Goal: Check status: Check status

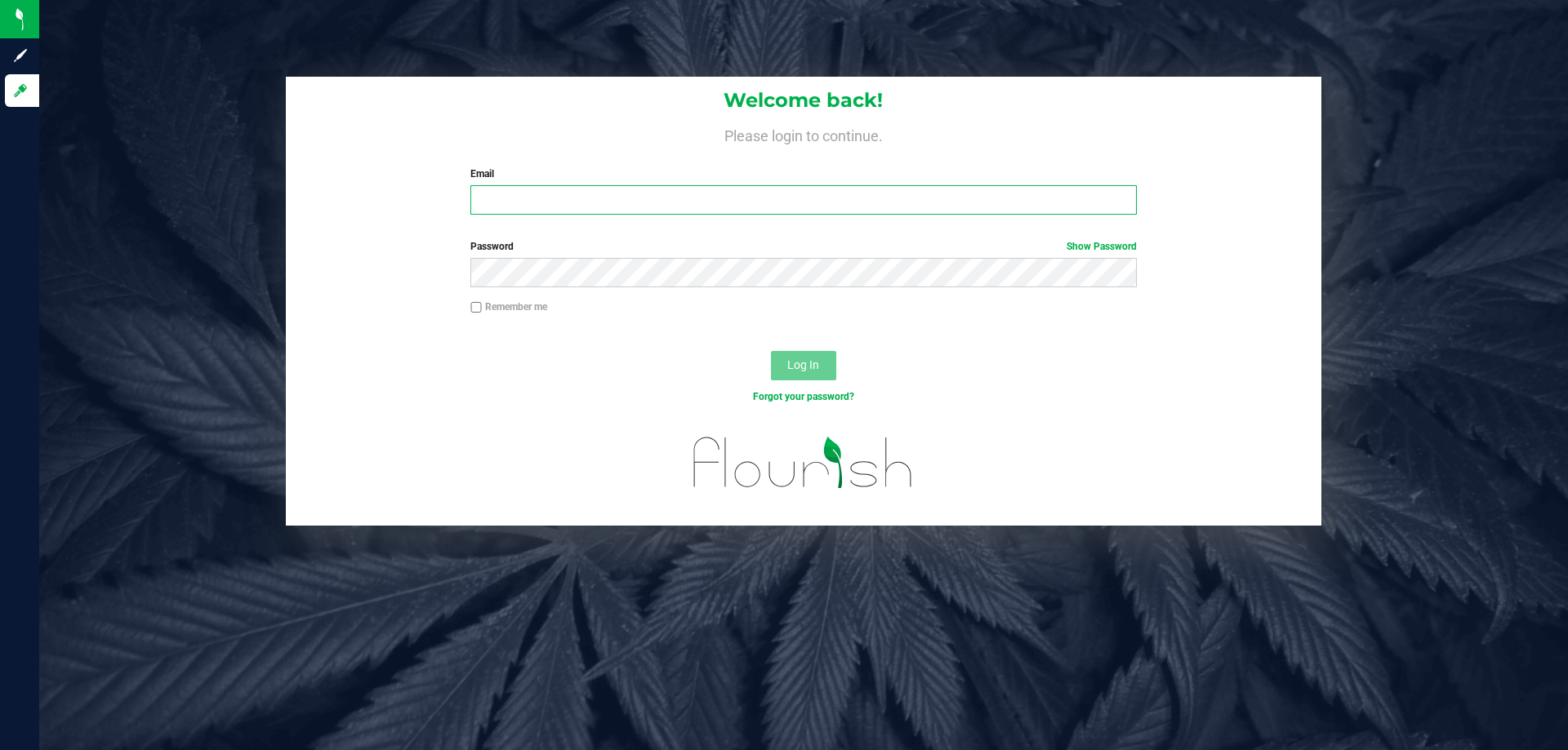
click at [539, 200] on input "Email" at bounding box center [803, 199] width 666 height 29
type input "[EMAIL_ADDRESS][DOMAIN_NAME]"
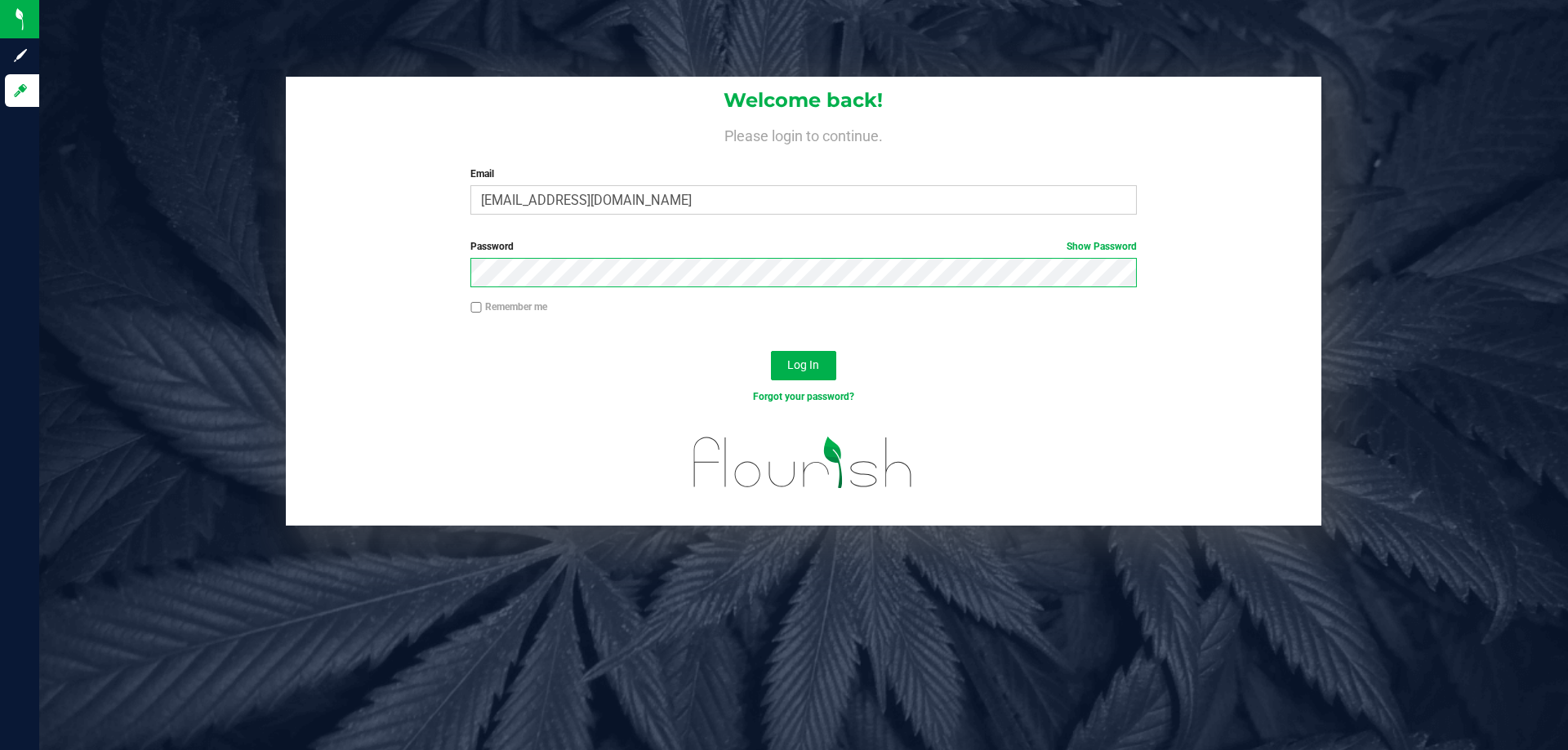
click at [771, 351] on button "Log In" at bounding box center [803, 365] width 65 height 29
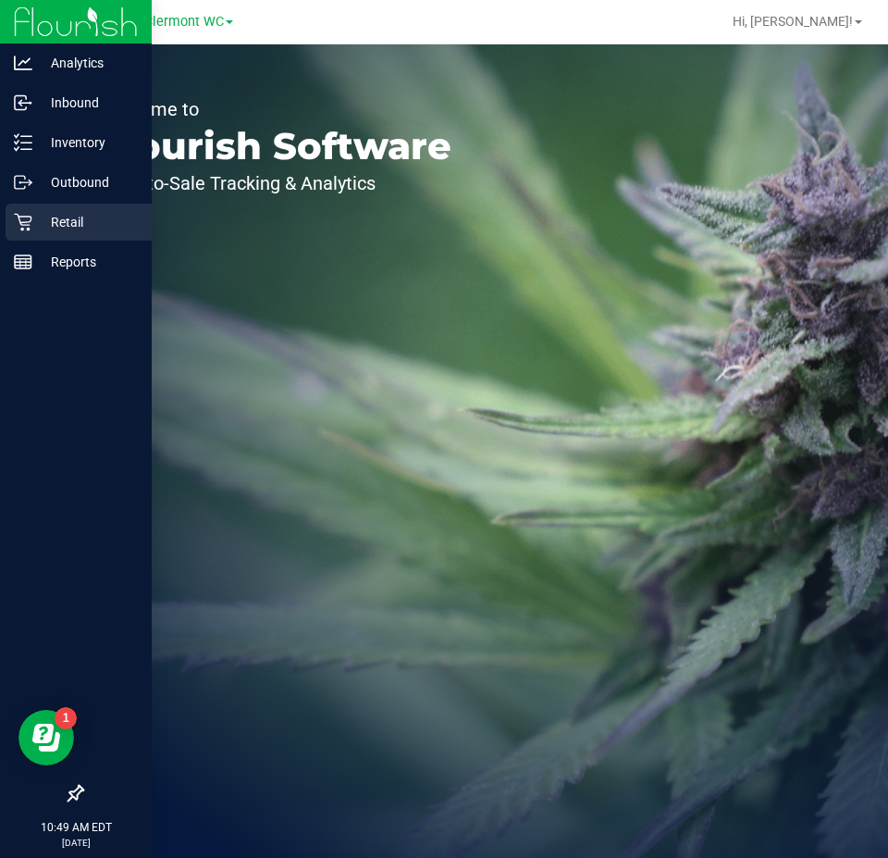
click at [68, 215] on p "Retail" at bounding box center [87, 222] width 111 height 22
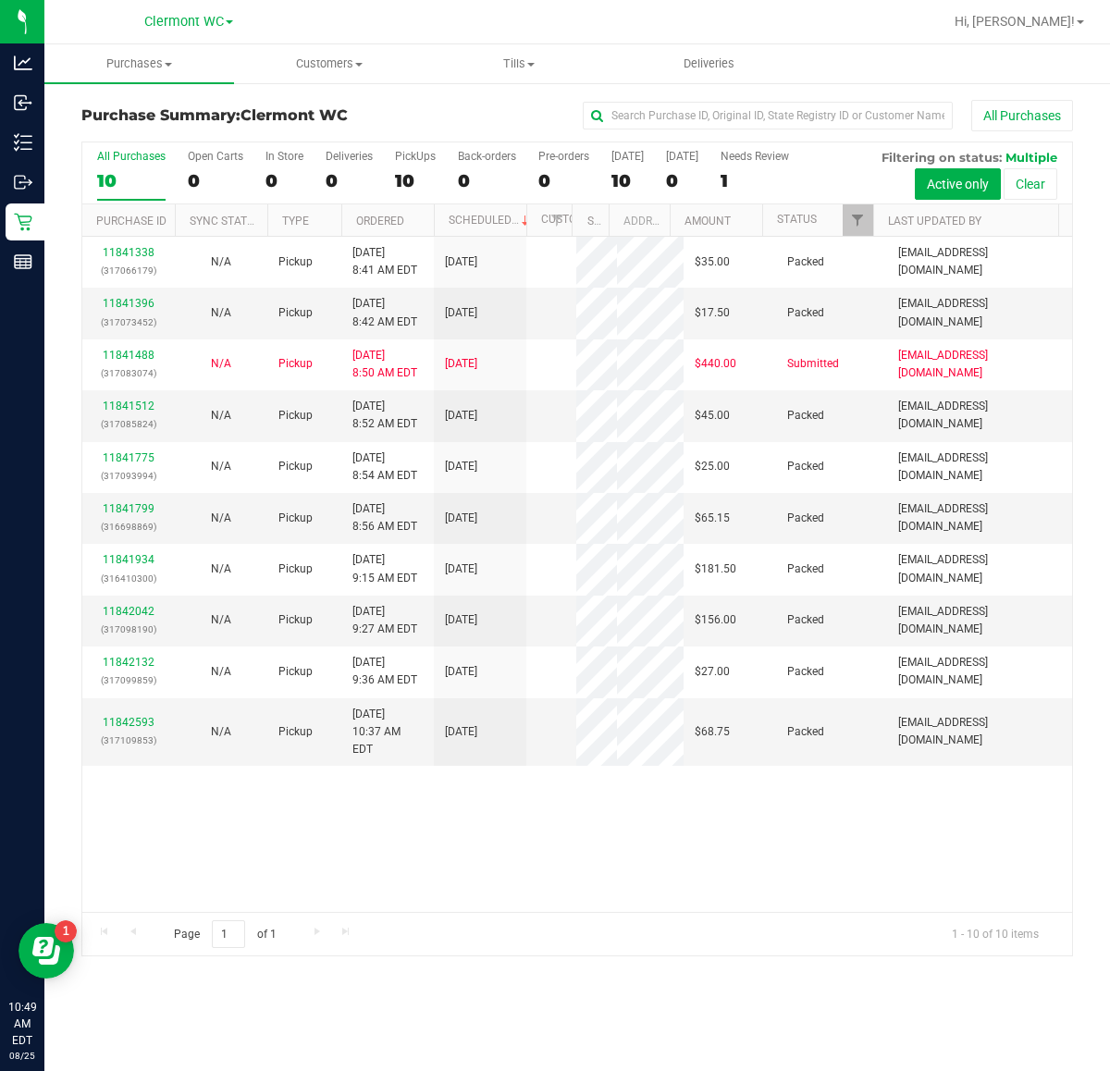
drag, startPoint x: 879, startPoint y: 4, endPoint x: 330, endPoint y: 960, distance: 1102.7
click at [330, 849] on div "Purchase Summary: Clermont WC All Purchases All Purchases 10 Open Carts 0 In St…" at bounding box center [577, 528] width 1066 height 894
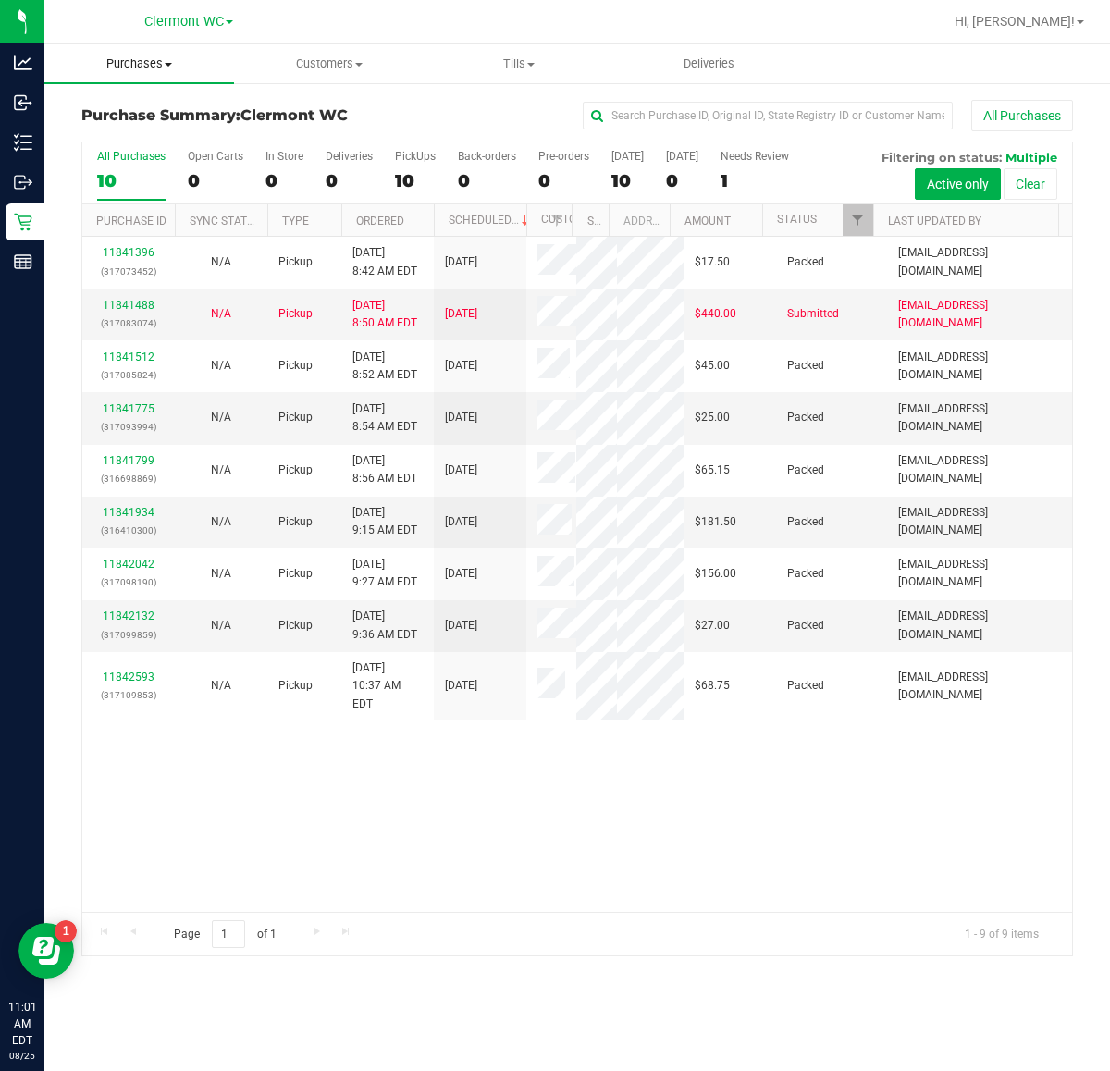
click at [144, 61] on span "Purchases" at bounding box center [139, 64] width 190 height 17
click at [135, 135] on span "Fulfillment" at bounding box center [101, 134] width 115 height 16
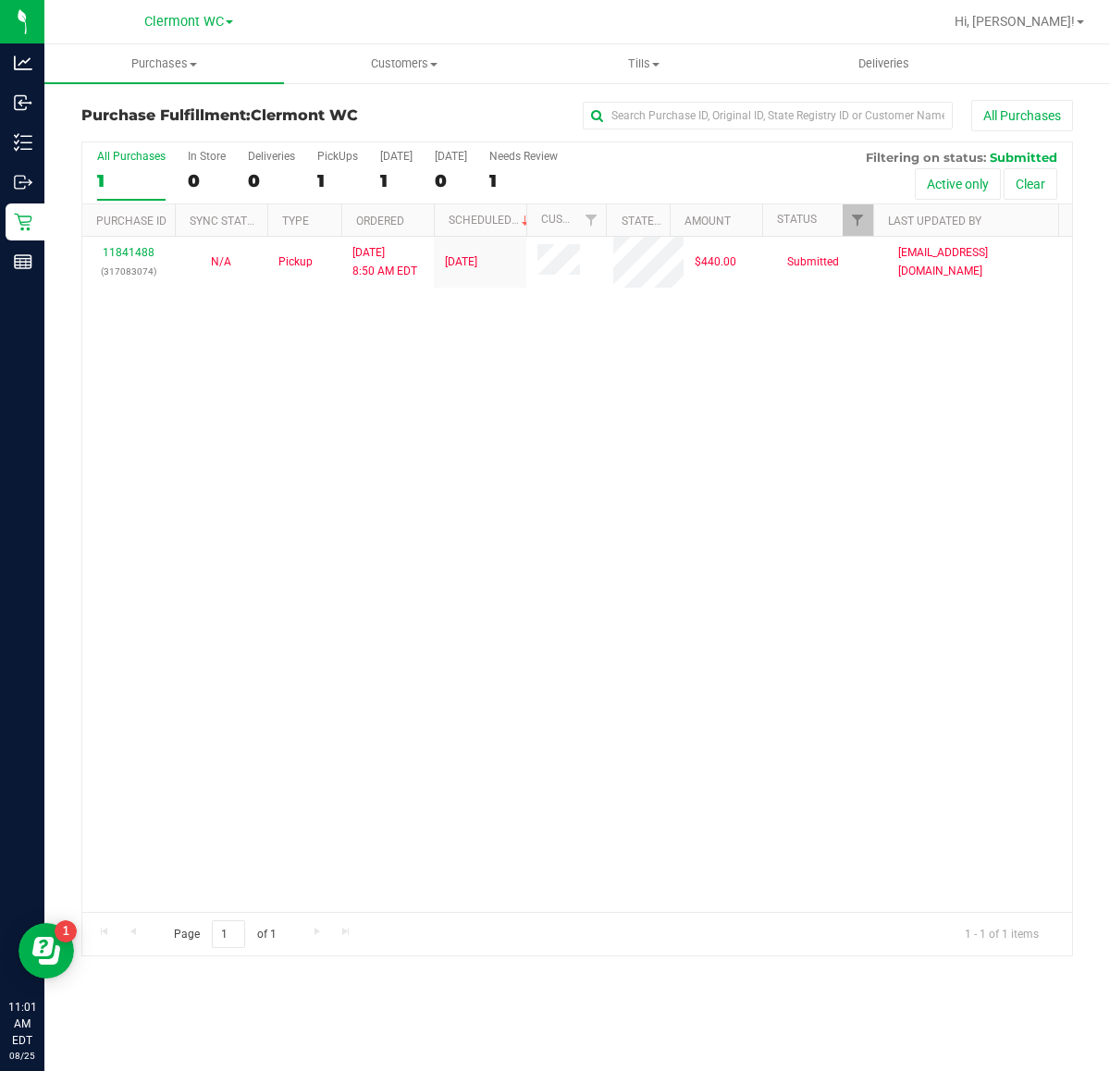
click at [927, 657] on div "11841488 (317083074) N/A Pickup 8/25/2025 8:50 AM EDT 8/25/2025 $440.00 Submitt…" at bounding box center [577, 574] width 990 height 675
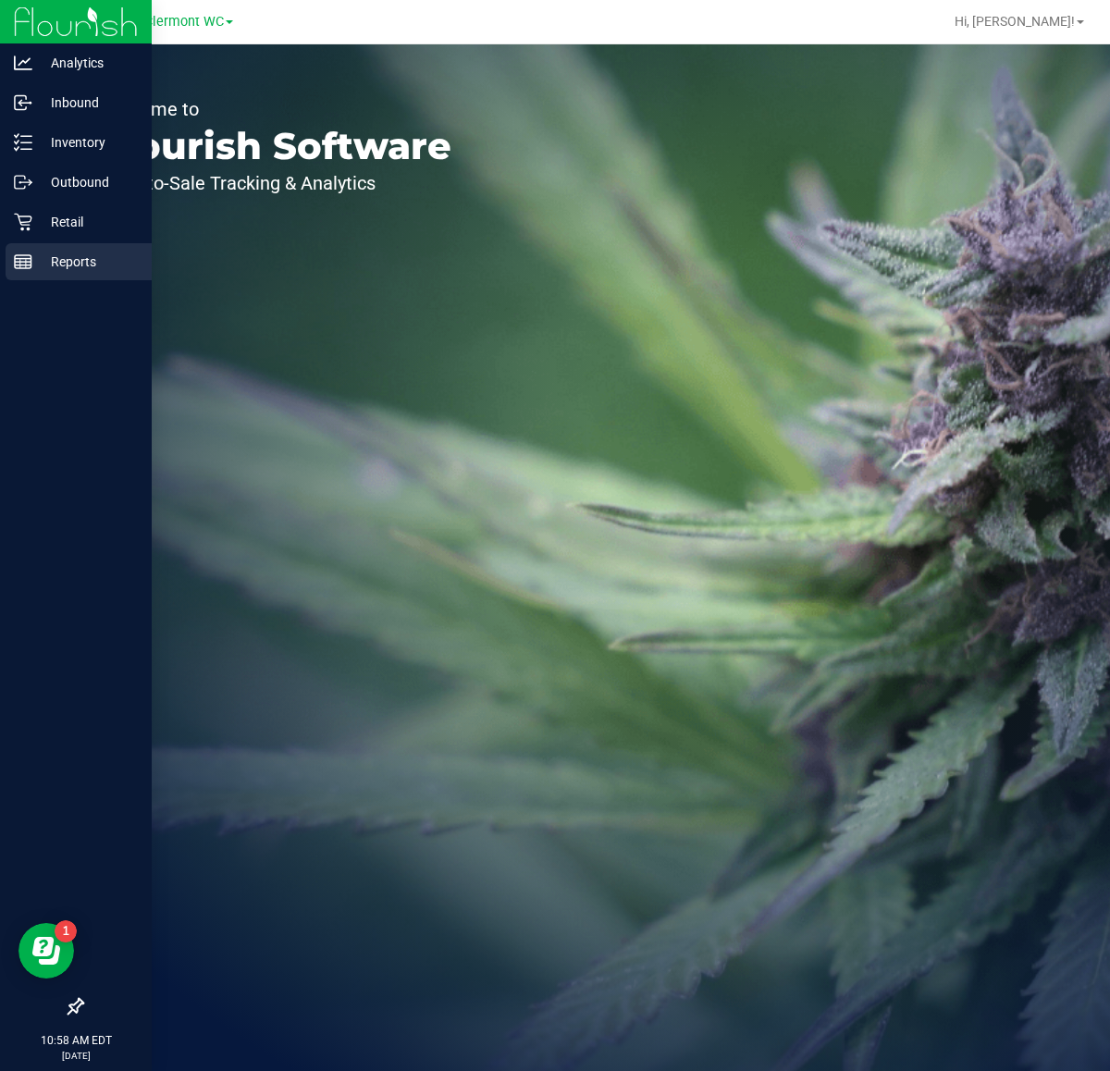
click at [39, 266] on p "Reports" at bounding box center [87, 262] width 111 height 22
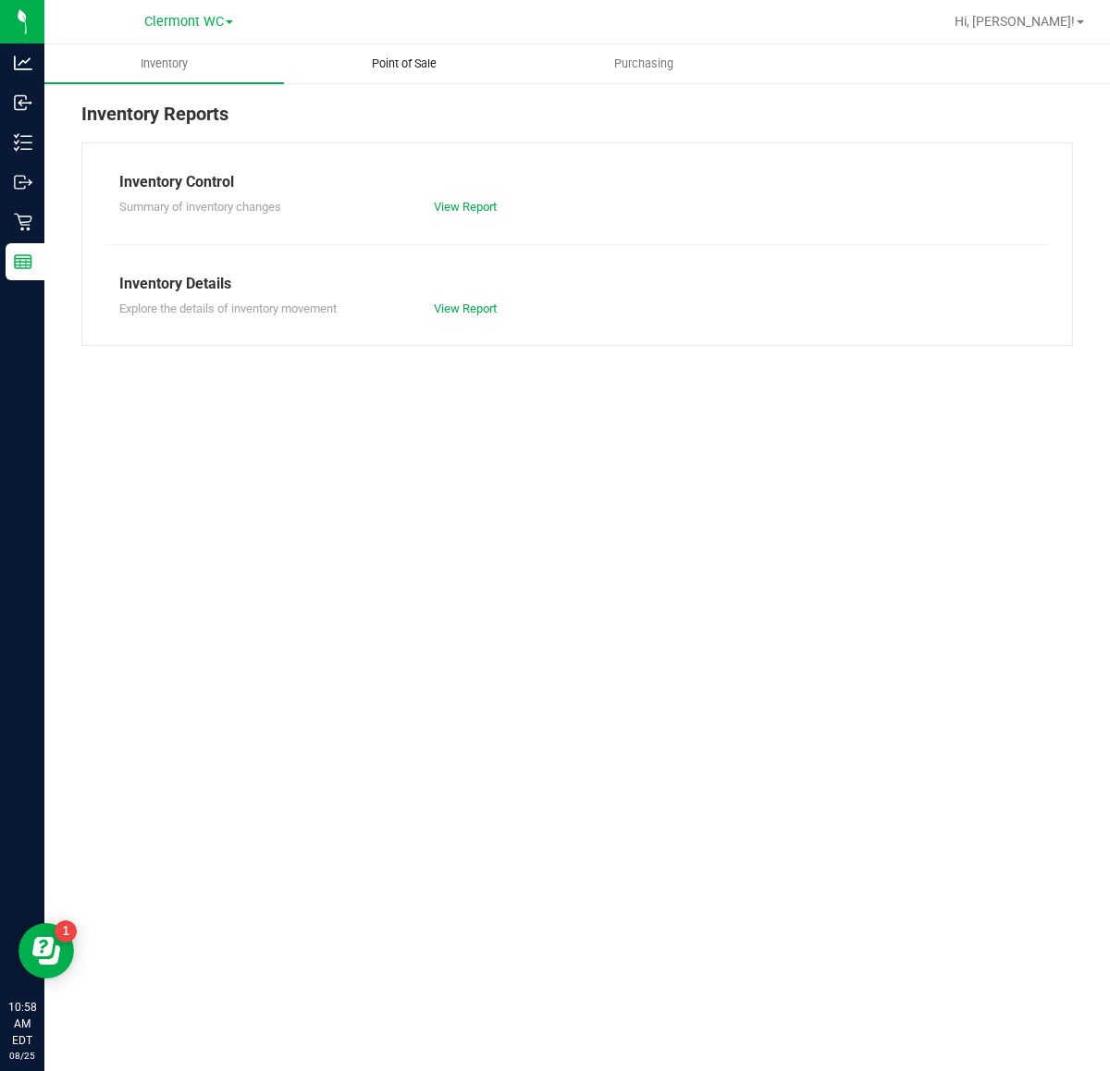
click at [405, 45] on uib-tab-heading "Point of Sale" at bounding box center [404, 63] width 238 height 37
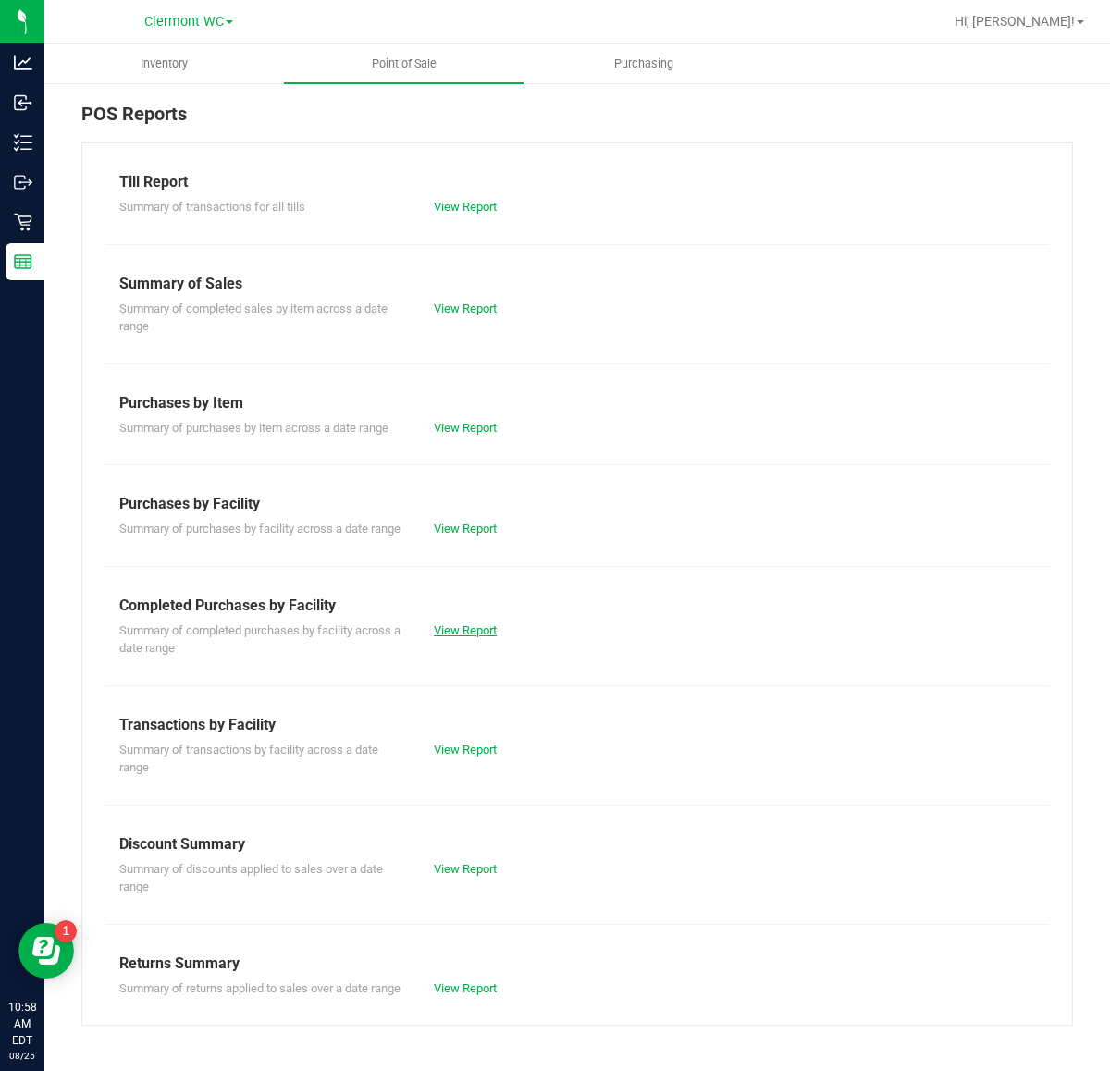
click at [463, 627] on link "View Report" at bounding box center [465, 631] width 63 height 14
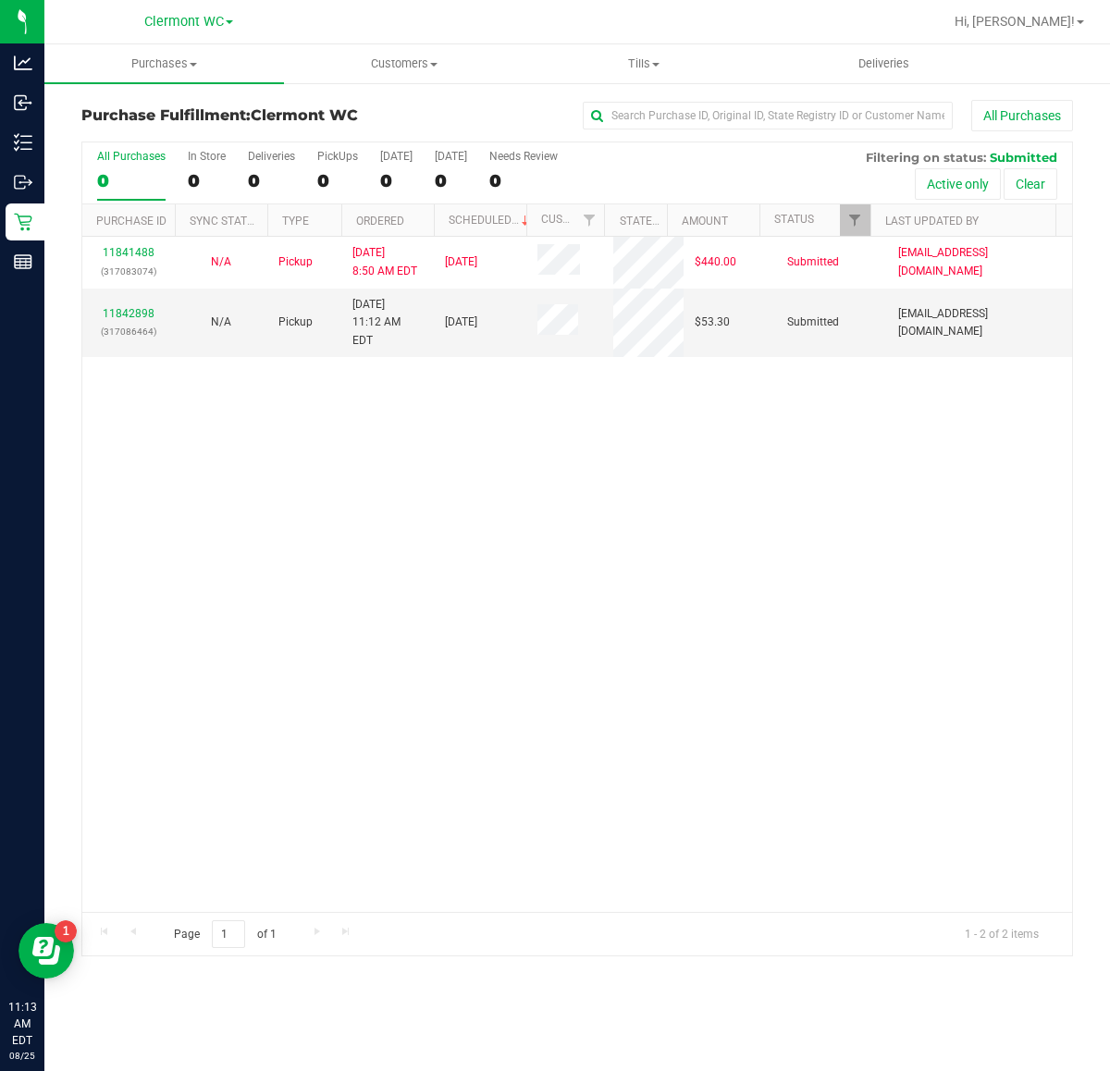
click at [710, 607] on div "11841488 (317083074) N/A Pickup 8/25/2025 8:50 AM EDT 8/25/2025 $440.00 Submitt…" at bounding box center [577, 574] width 990 height 675
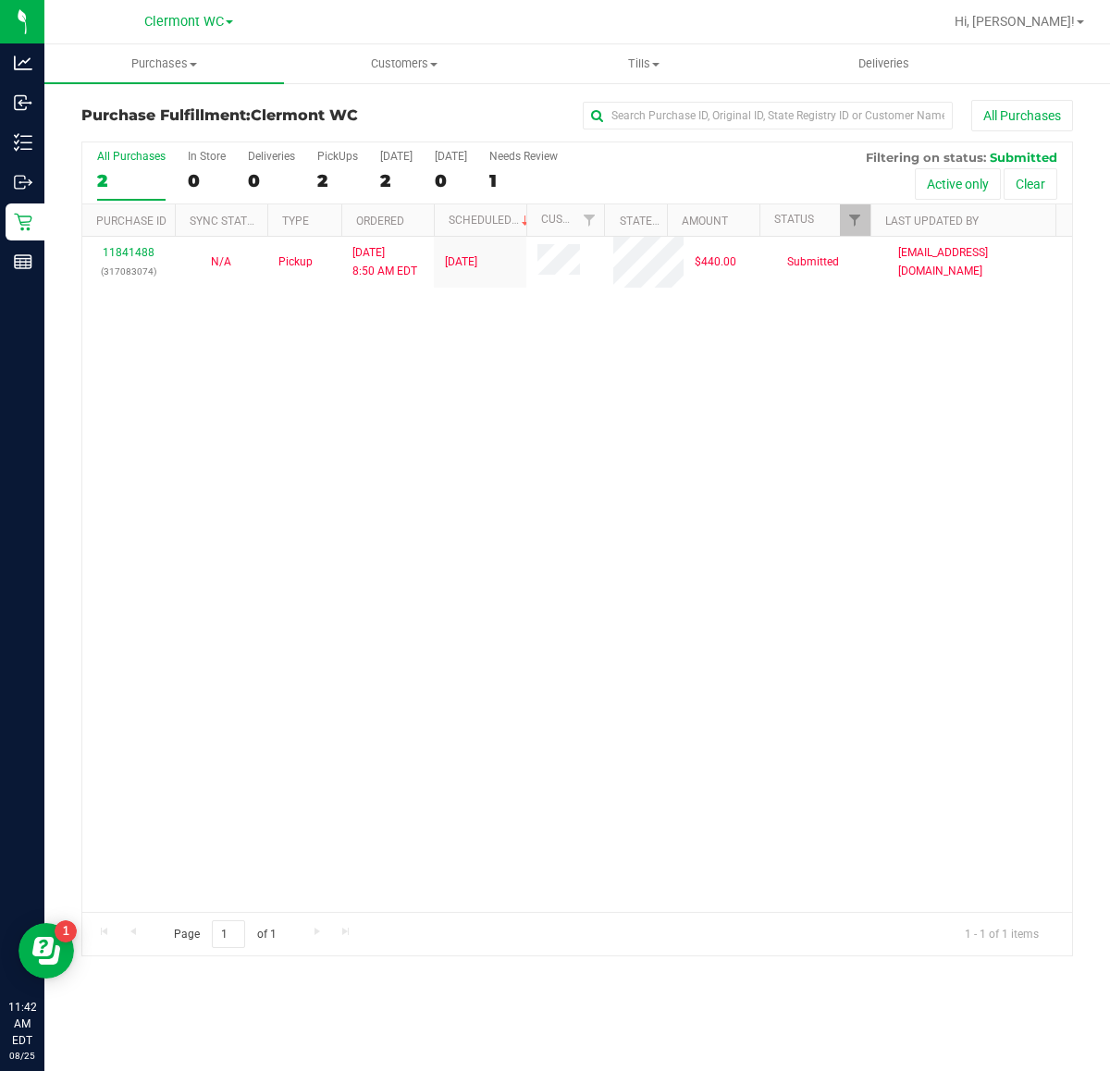
click at [895, 686] on div "11841488 (317083074) N/A Pickup 8/25/2025 8:50 AM EDT 8/25/2025 $440.00 Submitt…" at bounding box center [577, 574] width 990 height 675
drag, startPoint x: 348, startPoint y: 460, endPoint x: 364, endPoint y: 450, distance: 18.7
click at [348, 460] on div "11841488 (317083074) N/A Pickup 8/25/2025 8:50 AM EDT 8/25/2025 $440.00 Submitt…" at bounding box center [577, 574] width 990 height 675
click at [1052, 556] on div "11841488 (317083074) N/A Pickup 8/25/2025 8:50 AM EDT 8/25/2025 $440.00 Submitt…" at bounding box center [577, 574] width 990 height 675
